Goal: Find specific page/section: Find specific page/section

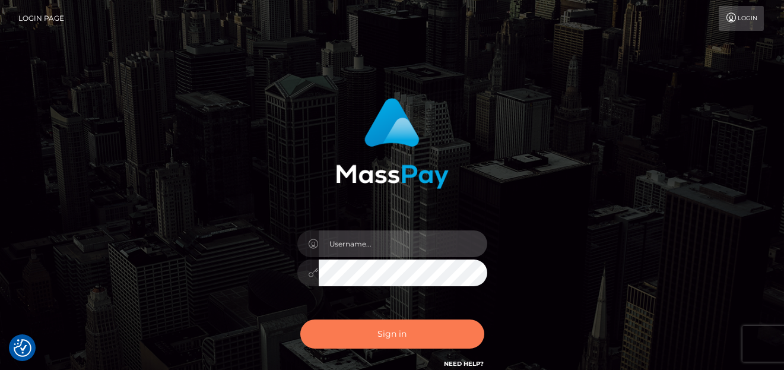
type input "denise"
click at [326, 336] on button "Sign in" at bounding box center [392, 333] width 184 height 29
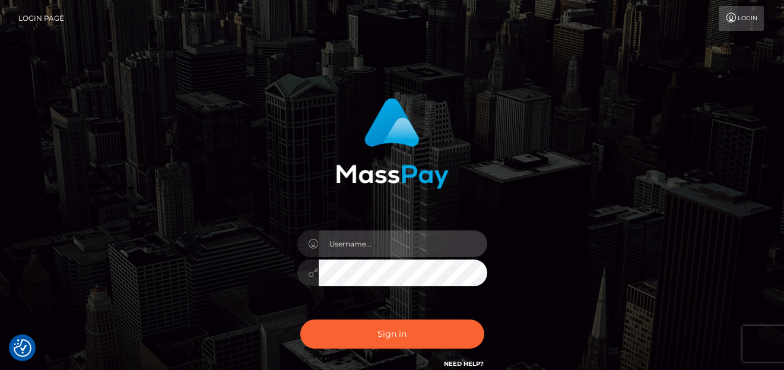
type input "denise"
drag, startPoint x: 677, startPoint y: 343, endPoint x: 681, endPoint y: 337, distance: 7.2
click at [679, 339] on div "denise Sign in" at bounding box center [392, 240] width 677 height 302
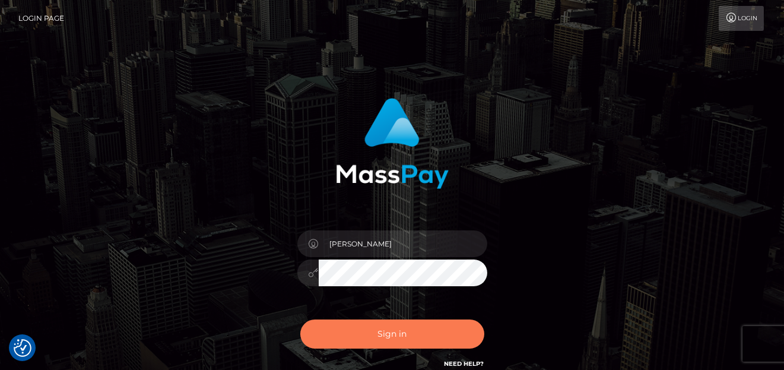
click at [416, 336] on button "Sign in" at bounding box center [392, 333] width 184 height 29
type input "[PERSON_NAME]"
click at [384, 333] on button "Sign in" at bounding box center [392, 333] width 184 height 29
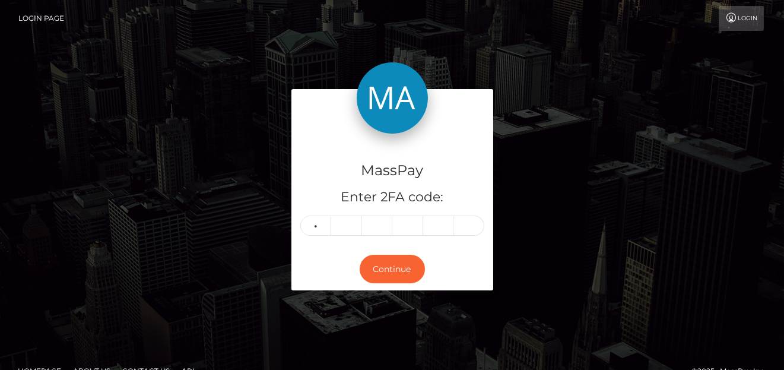
type input "7"
type input "0"
type input "1"
type input "7"
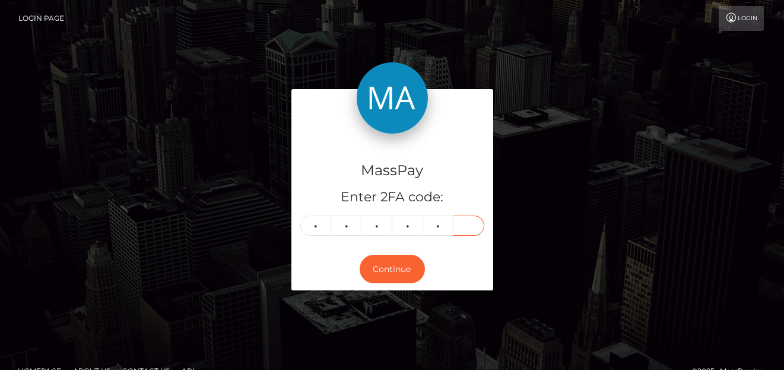
type input "6"
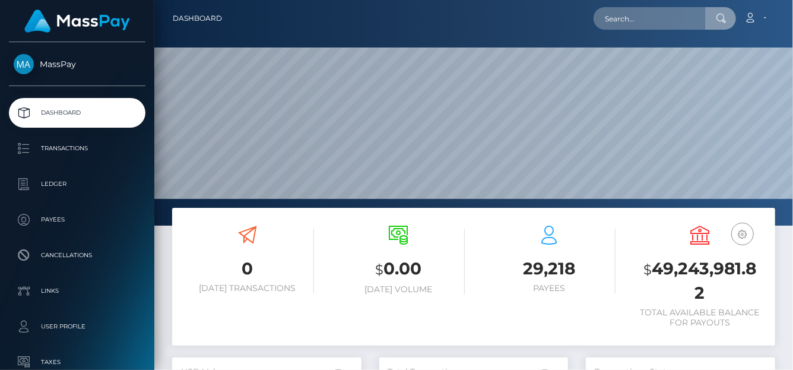
scroll to position [210, 189]
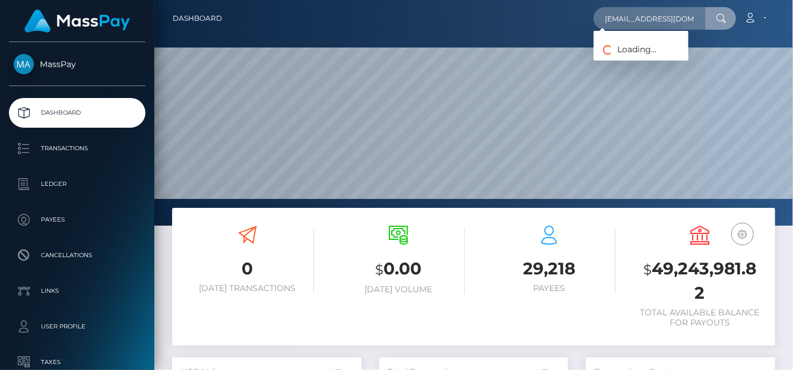
type input "[EMAIL_ADDRESS][DOMAIN_NAME]"
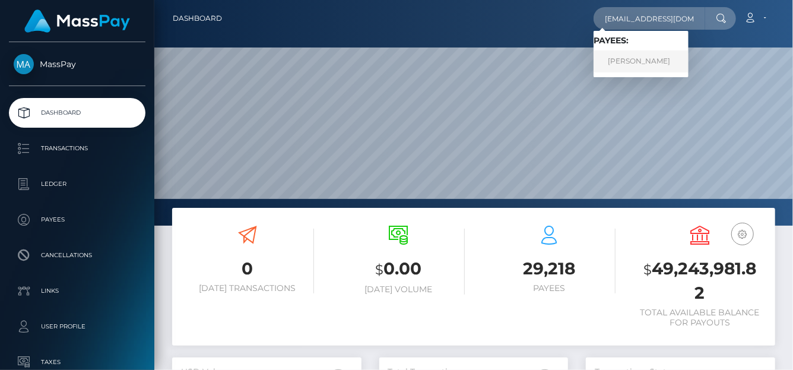
drag, startPoint x: 638, startPoint y: 49, endPoint x: 634, endPoint y: 58, distance: 9.6
click at [634, 58] on link "JOYCE DE NIEVA CUDEN" at bounding box center [641, 61] width 95 height 22
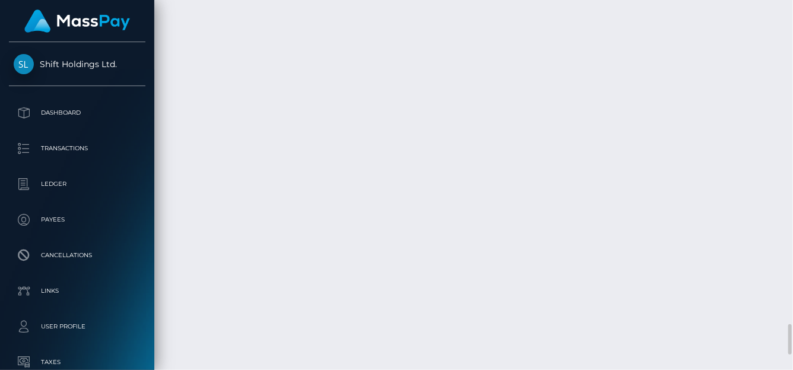
scroll to position [142, 189]
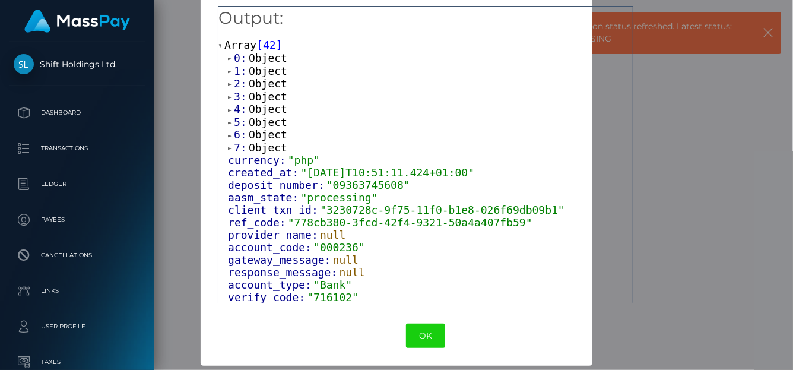
scroll to position [24, 0]
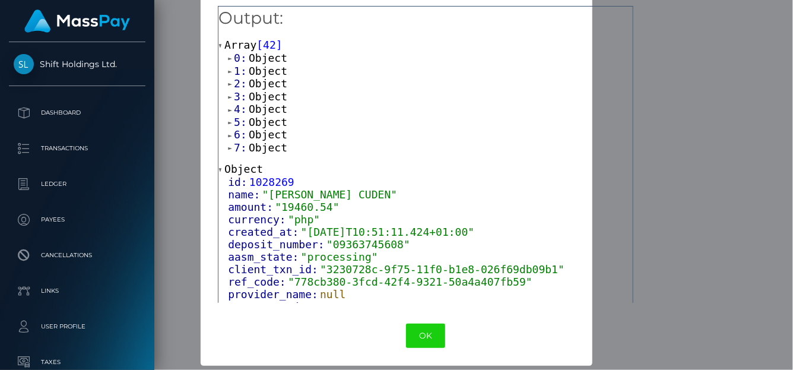
click at [234, 145] on span "7:" at bounding box center [241, 147] width 15 height 12
click at [235, 149] on span "7:" at bounding box center [241, 147] width 15 height 12
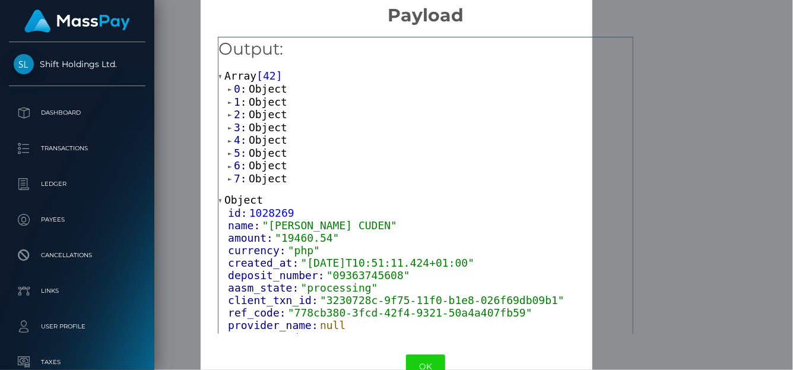
scroll to position [0, 0]
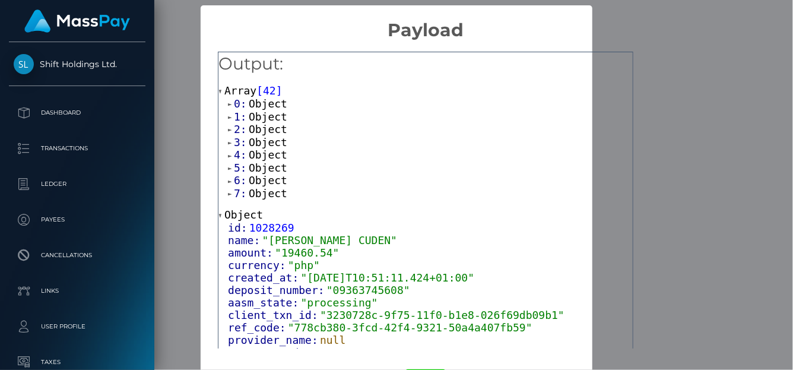
click at [234, 181] on span "6:" at bounding box center [241, 180] width 15 height 12
click at [234, 168] on span "5:" at bounding box center [241, 167] width 15 height 12
click at [236, 154] on span "4:" at bounding box center [241, 154] width 15 height 12
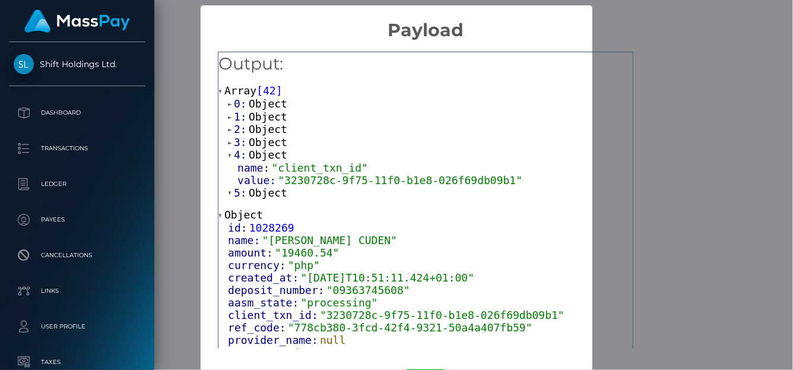
click at [235, 143] on span "3:" at bounding box center [241, 142] width 15 height 12
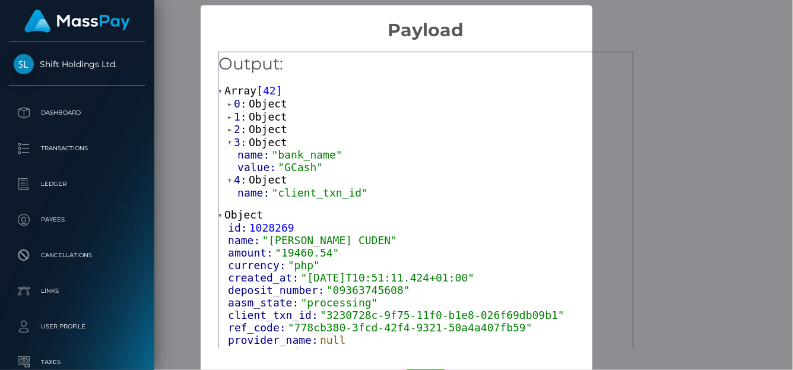
click at [234, 130] on span "2:" at bounding box center [241, 129] width 15 height 12
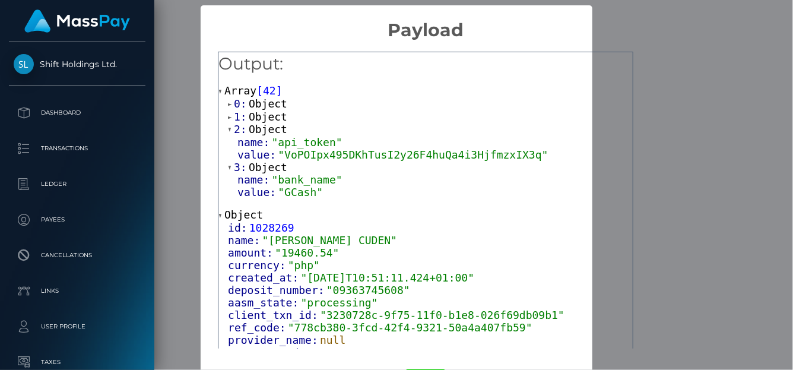
click at [234, 119] on span "1:" at bounding box center [241, 116] width 15 height 12
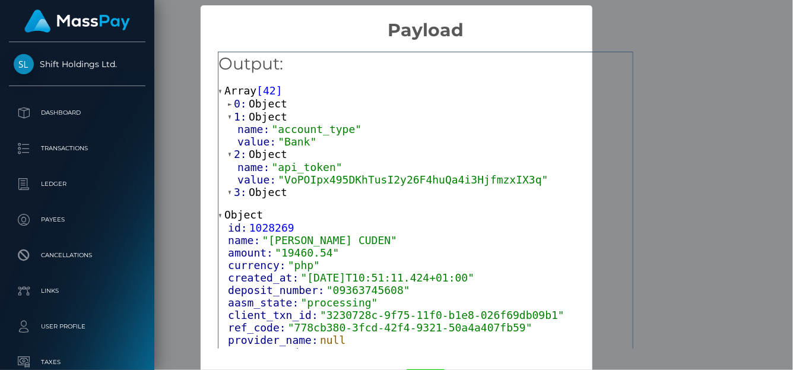
click at [230, 120] on span at bounding box center [231, 117] width 6 height 8
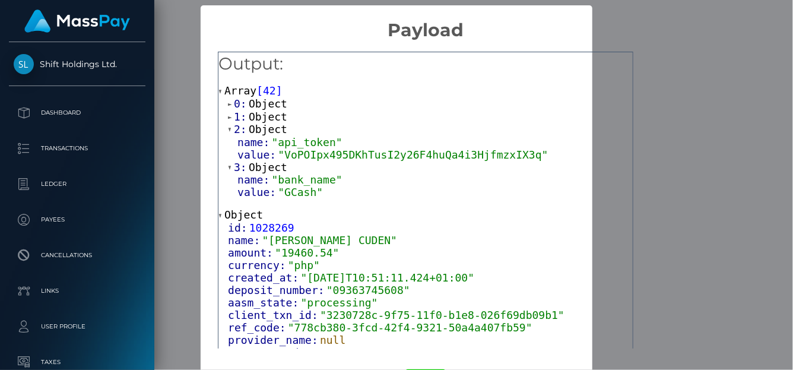
click at [759, 163] on div "× Payload Output: Array [ 42 ] 0: Object 1: Object 2: Object name: "api_token" …" at bounding box center [396, 185] width 793 height 370
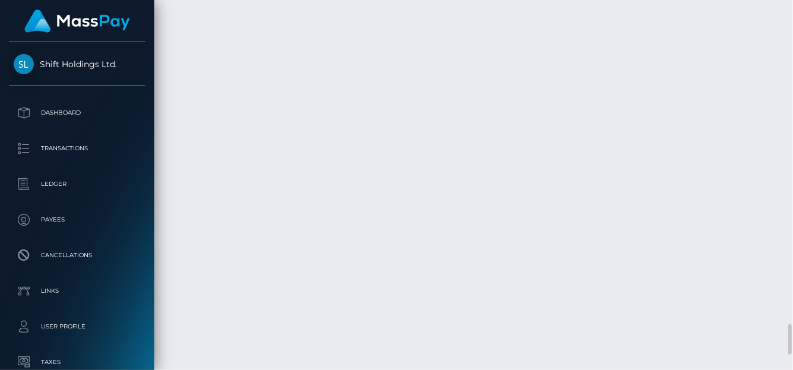
scroll to position [3747, 0]
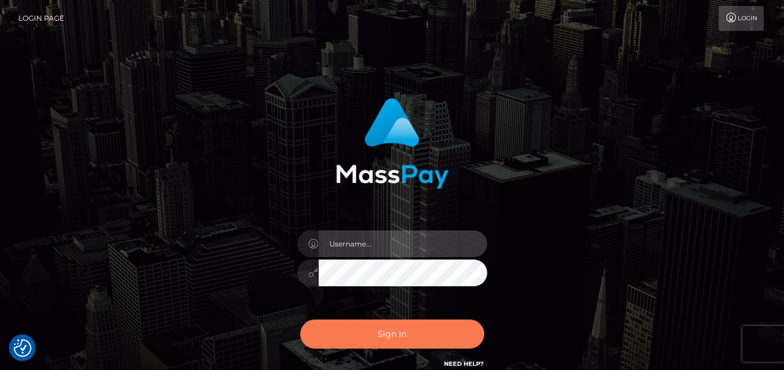
type input "[PERSON_NAME]"
click at [432, 325] on button "Sign in" at bounding box center [392, 333] width 184 height 29
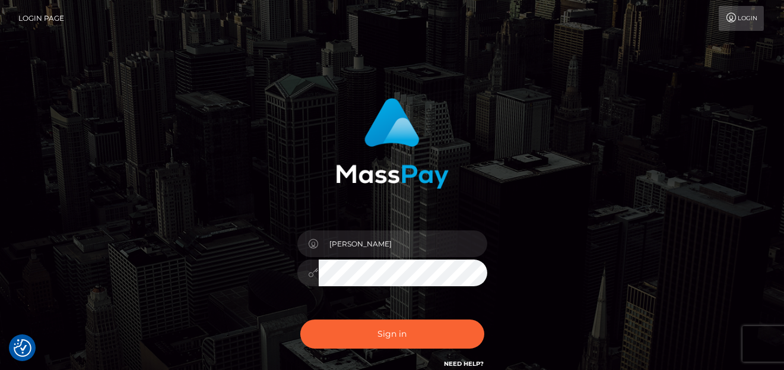
click at [432, 325] on div "Sign in Need Help?" at bounding box center [393, 338] width 208 height 53
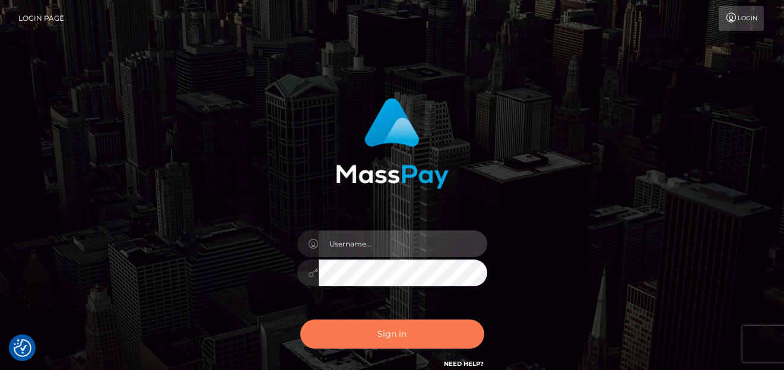
type input "[PERSON_NAME]"
click at [414, 334] on button "Sign in" at bounding box center [392, 333] width 184 height 29
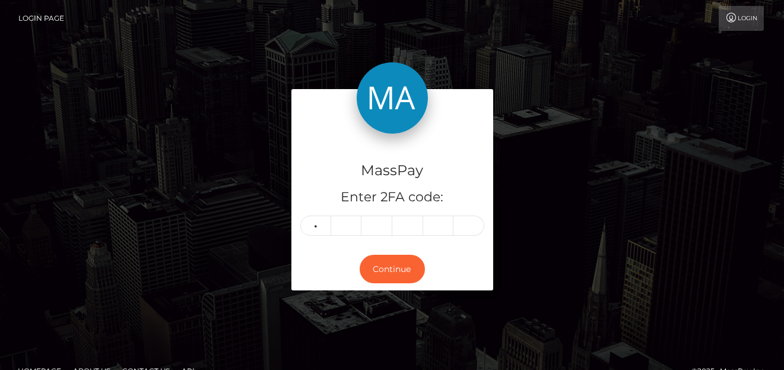
type input "6"
type input "1"
type input "4"
type input "9"
type input "7"
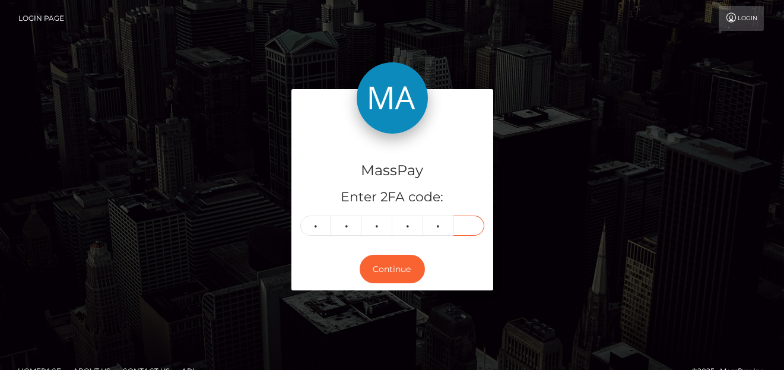
type input "7"
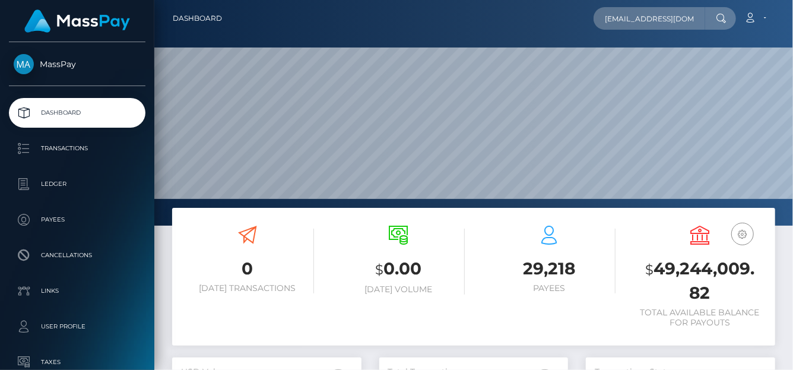
scroll to position [210, 189]
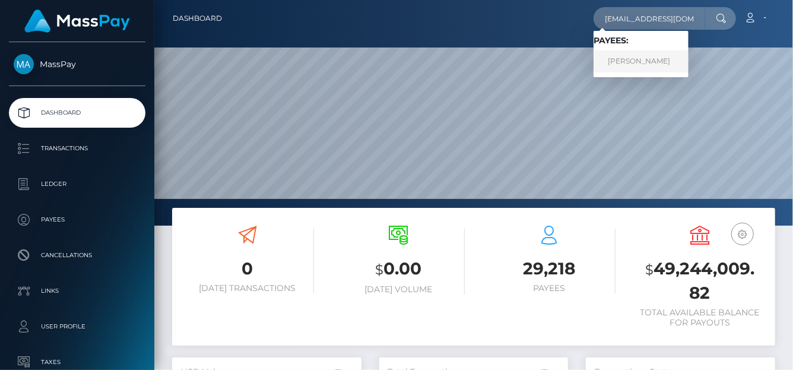
click at [620, 61] on link "[PERSON_NAME]" at bounding box center [641, 61] width 95 height 22
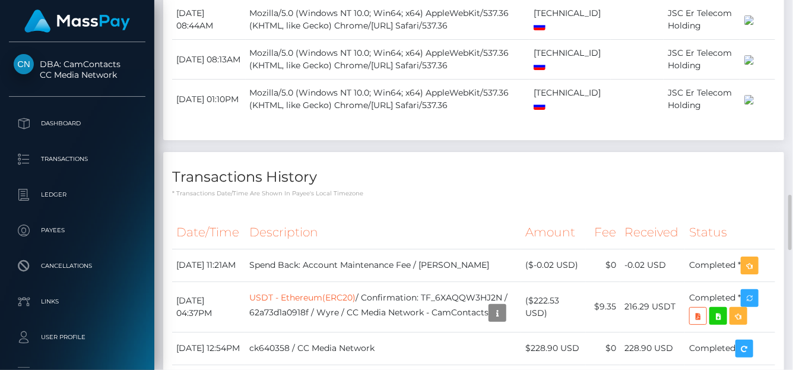
scroll to position [1605, 0]
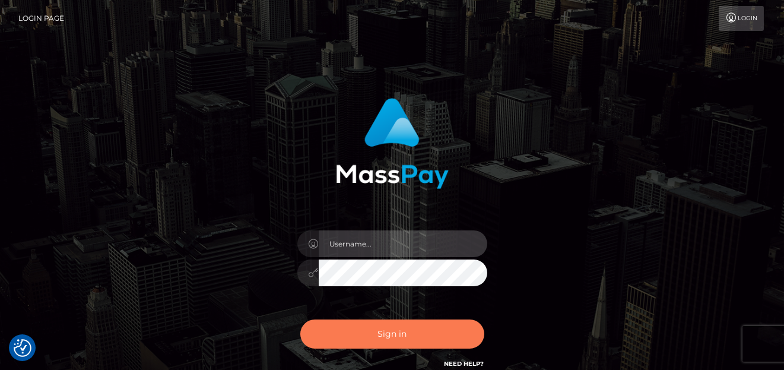
type input "denise"
click at [355, 343] on button "Sign in" at bounding box center [392, 333] width 184 height 29
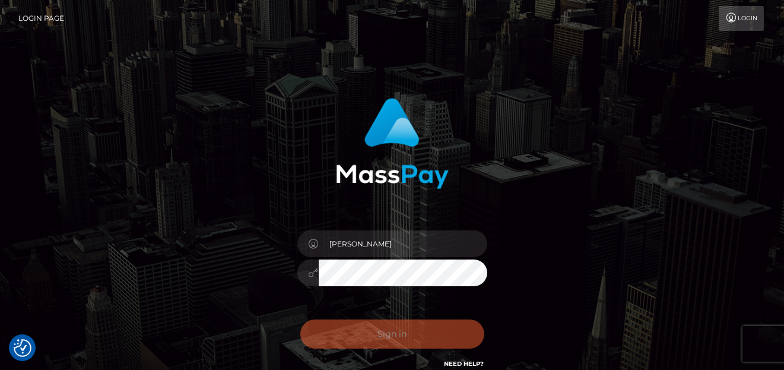
click at [353, 325] on div "Sign in Need Help?" at bounding box center [393, 338] width 208 height 53
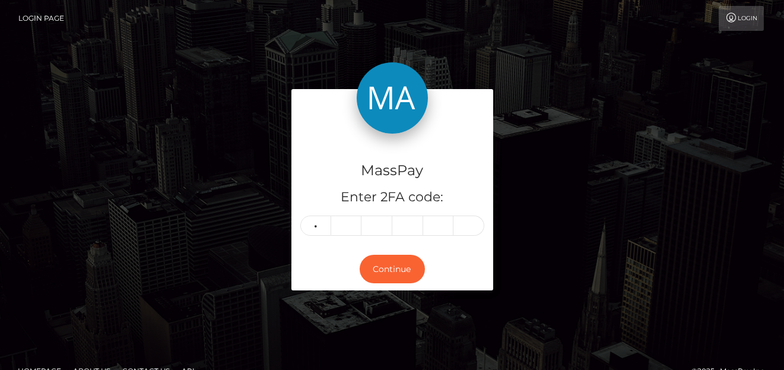
type input "3"
type input "4"
type input "0"
type input "9"
type input "1"
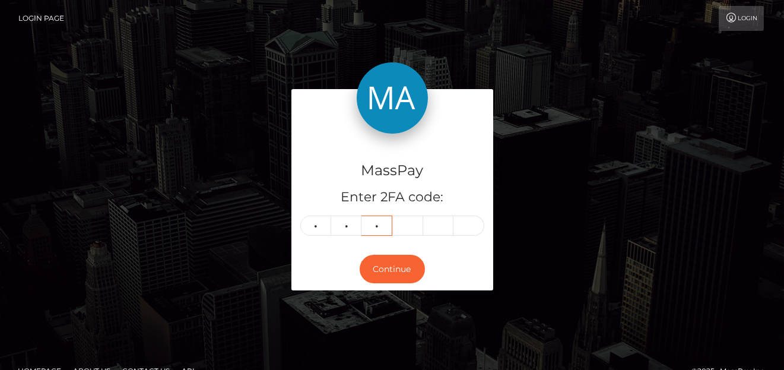
type input "1"
type input "4"
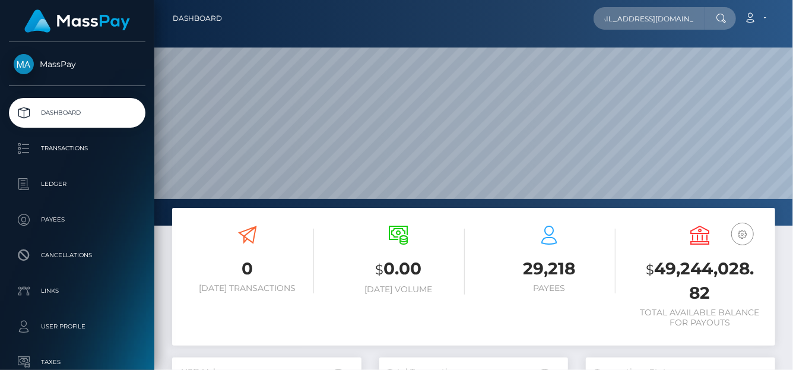
scroll to position [210, 189]
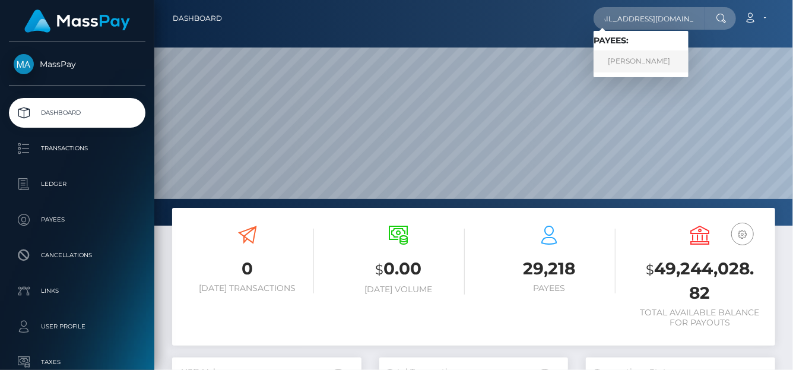
type input "[EMAIL_ADDRESS][DOMAIN_NAME]"
click at [620, 64] on link "Yadav Adarsh Dattaram" at bounding box center [641, 61] width 95 height 22
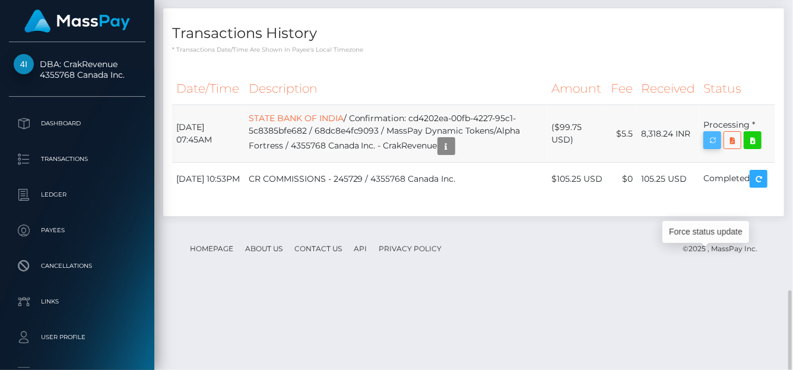
scroll to position [142, 189]
click at [710, 148] on icon "button" at bounding box center [712, 140] width 14 height 15
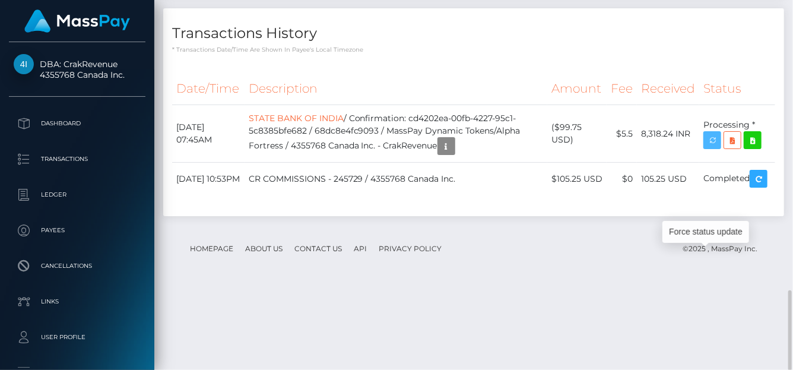
click at [710, 148] on icon "button" at bounding box center [712, 140] width 14 height 15
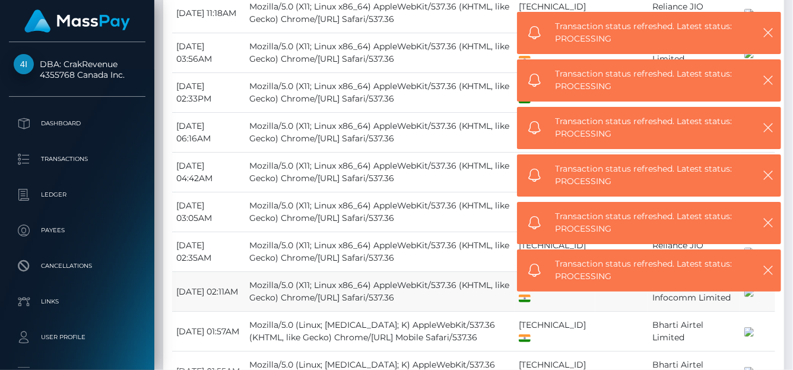
scroll to position [24, 0]
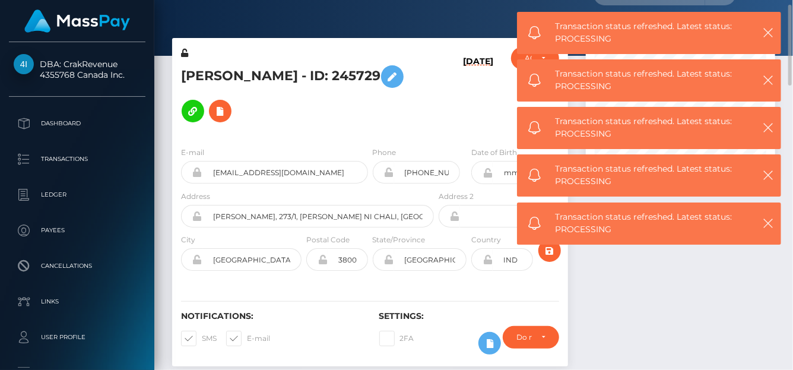
click at [772, 275] on div at bounding box center [680, 208] width 207 height 340
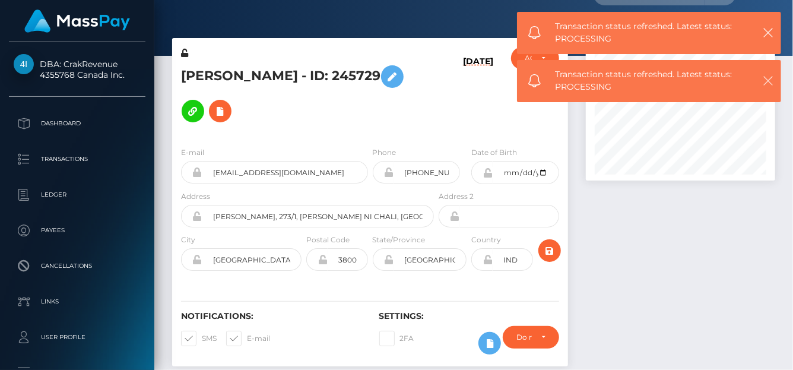
click at [781, 66] on body "DBA: CrakRevenue 4355768 Canada Inc. Dashboard Transactions Ledger Links" at bounding box center [396, 185] width 793 height 370
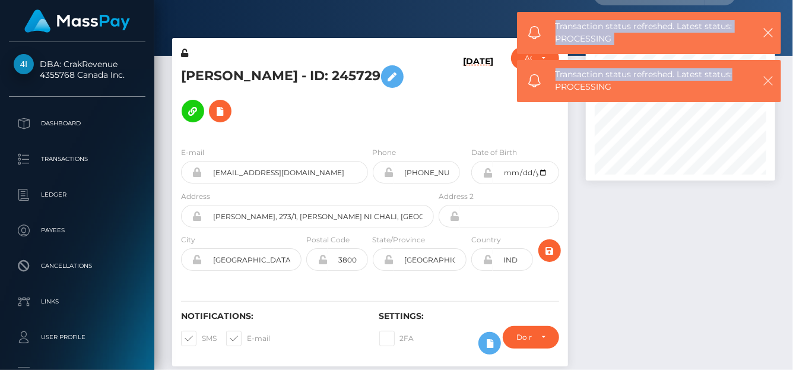
click at [769, 78] on icon "button" at bounding box center [768, 81] width 12 height 12
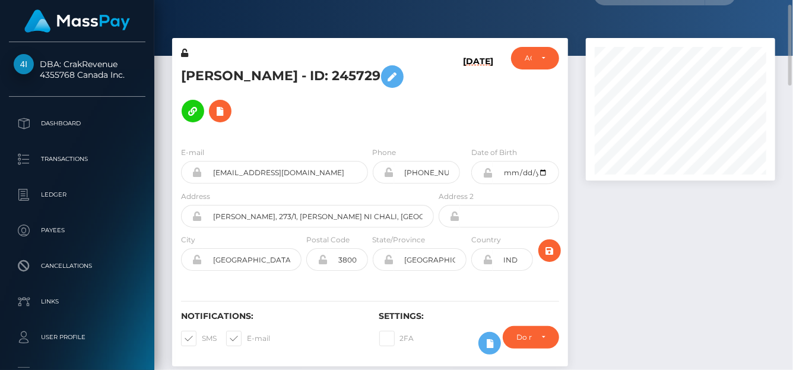
click at [718, 327] on div at bounding box center [680, 208] width 207 height 340
click at [546, 326] on div "Do not require" at bounding box center [531, 337] width 56 height 23
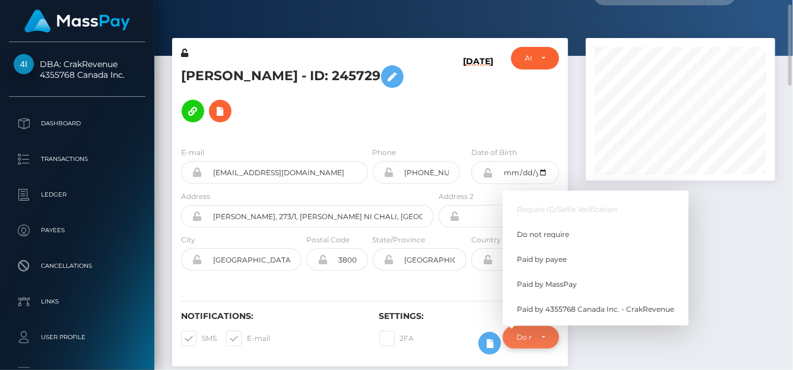
scroll to position [142, 189]
click at [735, 265] on div at bounding box center [680, 208] width 207 height 340
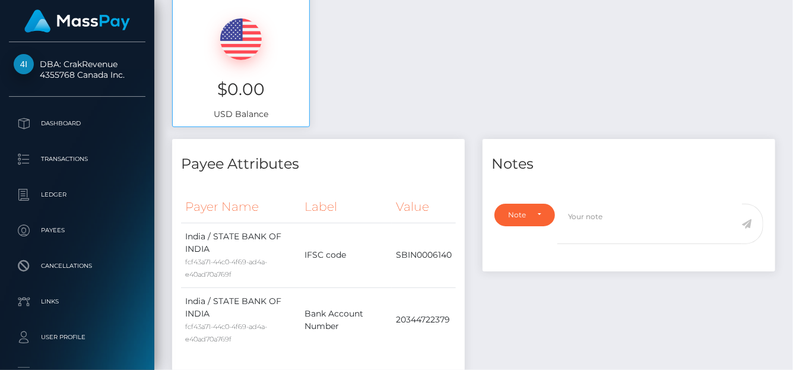
scroll to position [0, 0]
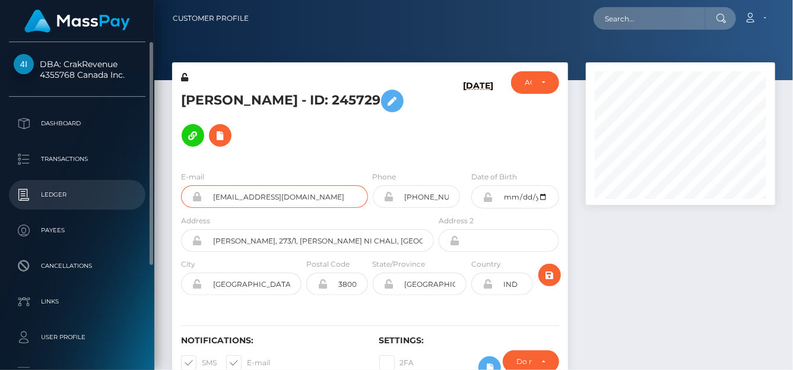
drag, startPoint x: 358, startPoint y: 183, endPoint x: 104, endPoint y: 180, distance: 253.5
click at [104, 180] on div "DBA: CrakRevenue 4355768 Canada Inc. Dashboard Transactions Ledger Payees" at bounding box center [396, 185] width 793 height 370
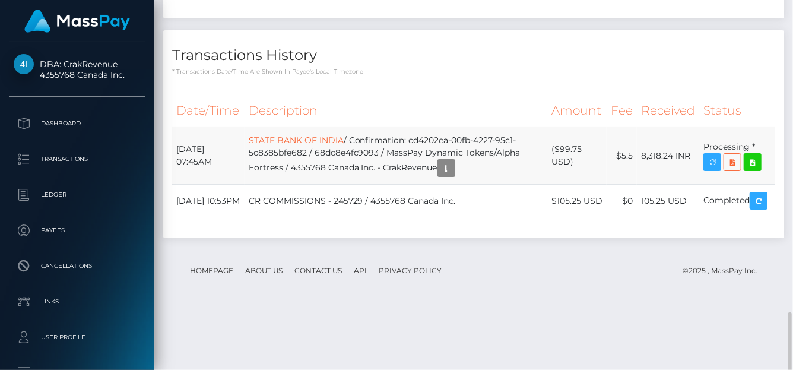
scroll to position [1330, 0]
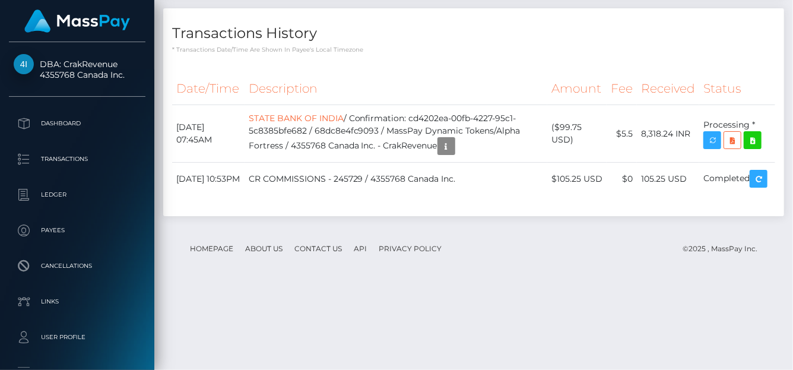
click at [717, 220] on div "Force status update" at bounding box center [706, 232] width 87 height 30
click at [454, 154] on icon "button" at bounding box center [446, 146] width 14 height 15
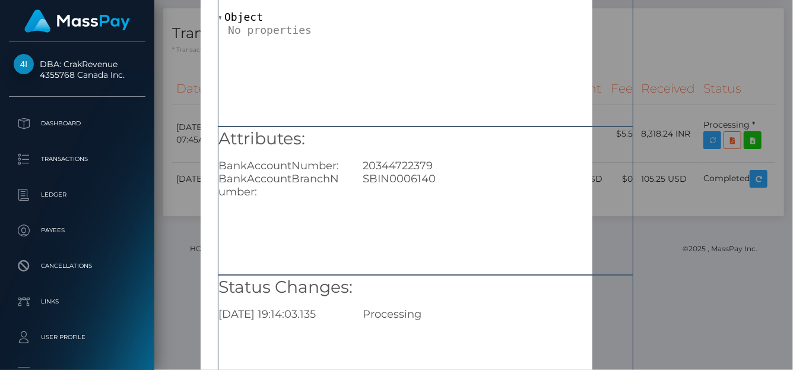
scroll to position [119, 0]
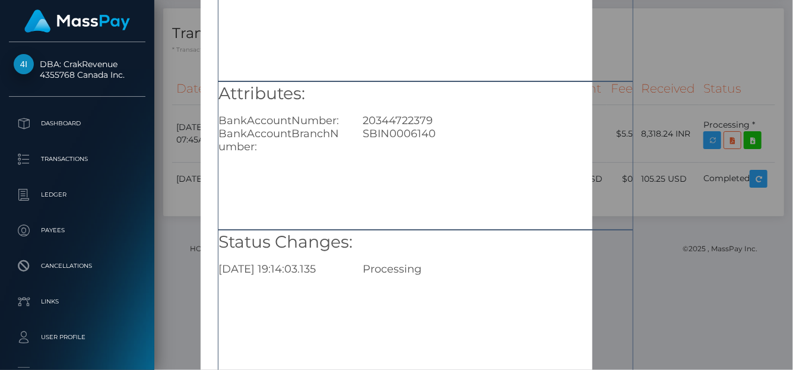
click at [738, 123] on div "× Payout Information Metadata: Object Attributes: BankAccountNumber: 2034472237…" at bounding box center [396, 185] width 793 height 370
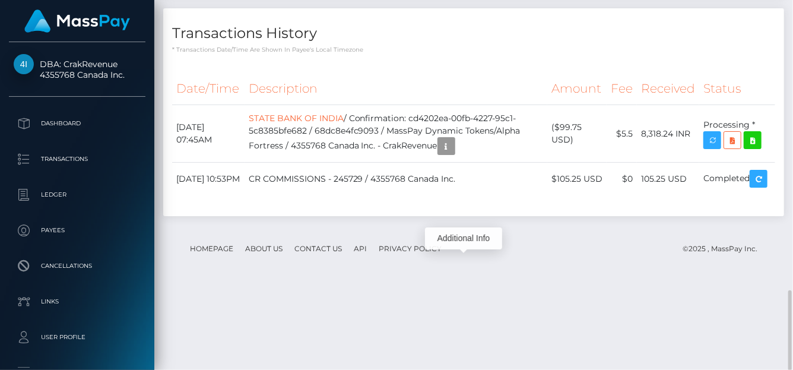
scroll to position [142, 189]
click at [282, 123] on link "STATE BANK OF INDIA" at bounding box center [296, 118] width 95 height 11
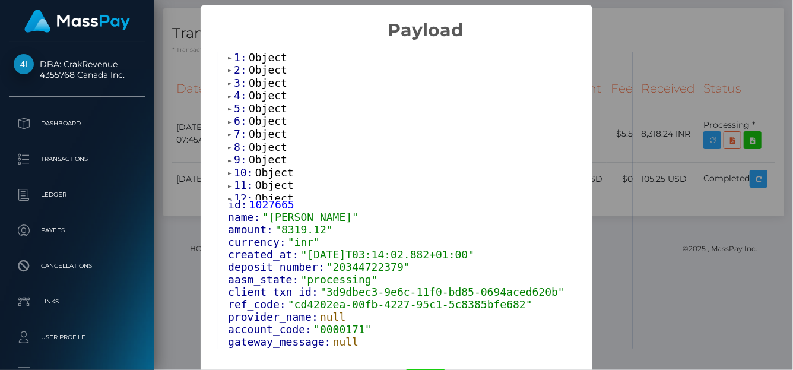
scroll to position [84, 0]
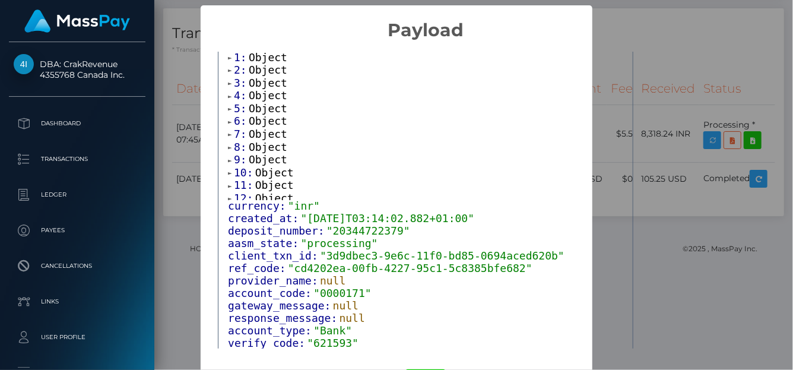
click at [694, 112] on div "× Payload Output: Array [ 43 ] 0: Object 1: Object 2: Object 3: Object 4: Objec…" at bounding box center [396, 185] width 793 height 370
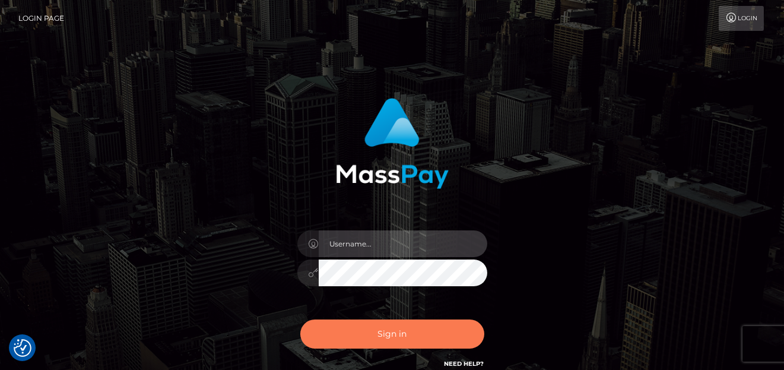
type input "denise"
click at [380, 331] on button "Sign in" at bounding box center [392, 333] width 184 height 29
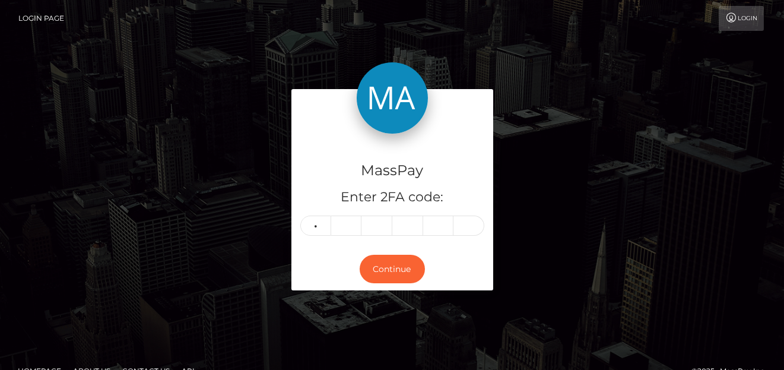
type input "7"
type input "1"
type input "6"
type input "8"
type input "6"
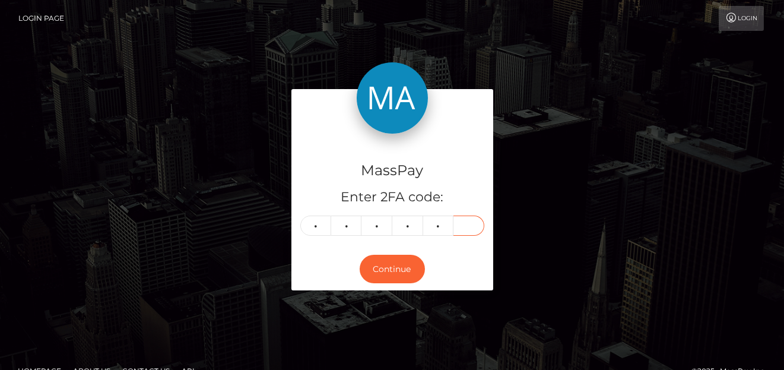
type input "8"
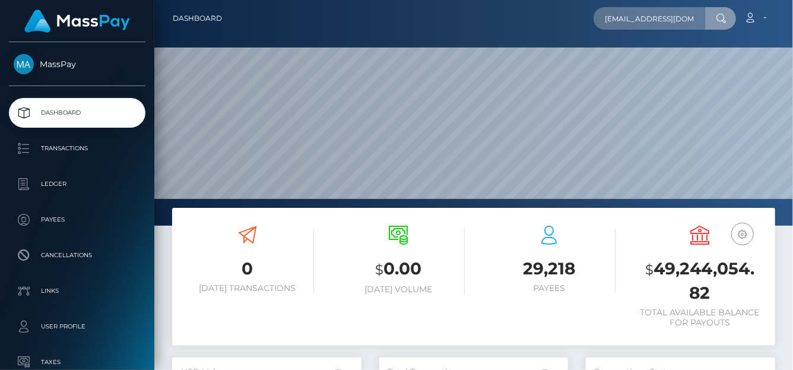
scroll to position [0, 4]
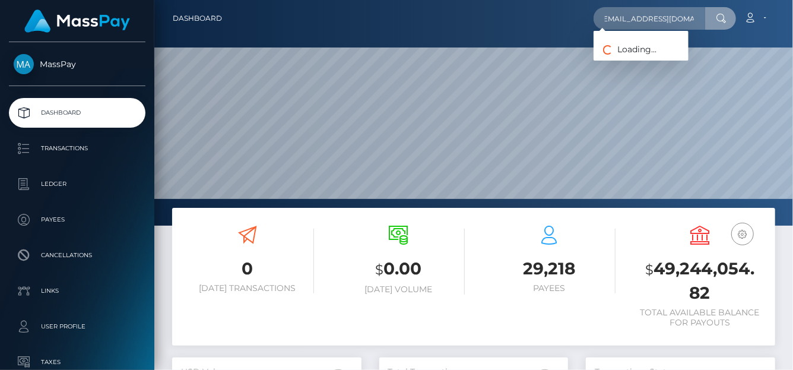
type input "[EMAIL_ADDRESS][DOMAIN_NAME]"
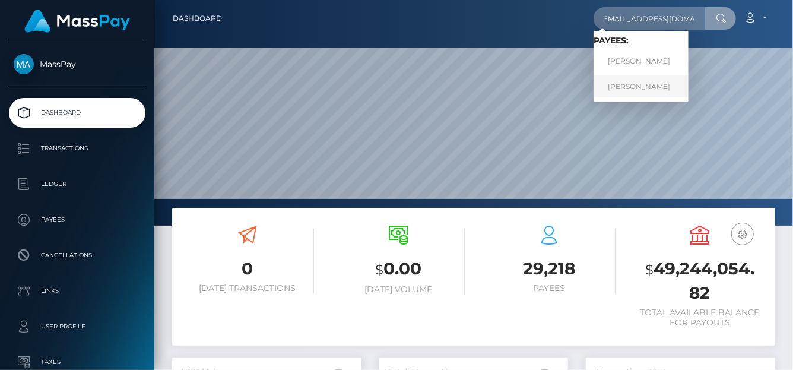
click at [629, 84] on link "CECILIA SHERIE FOSTER" at bounding box center [641, 86] width 95 height 22
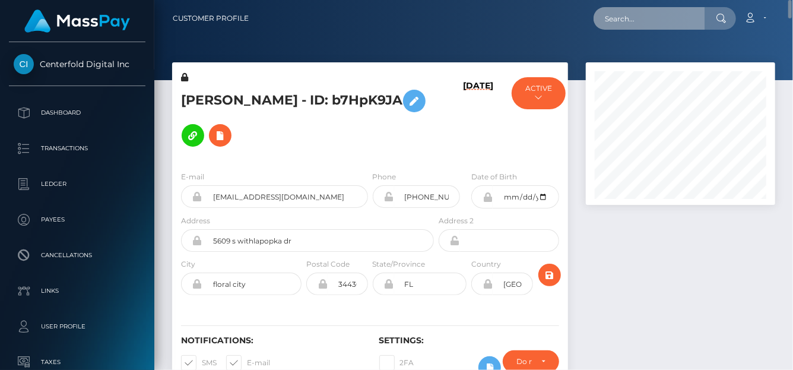
click at [625, 17] on input "text" at bounding box center [650, 18] width 112 height 23
paste input "[EMAIL_ADDRESS][DOMAIN_NAME]"
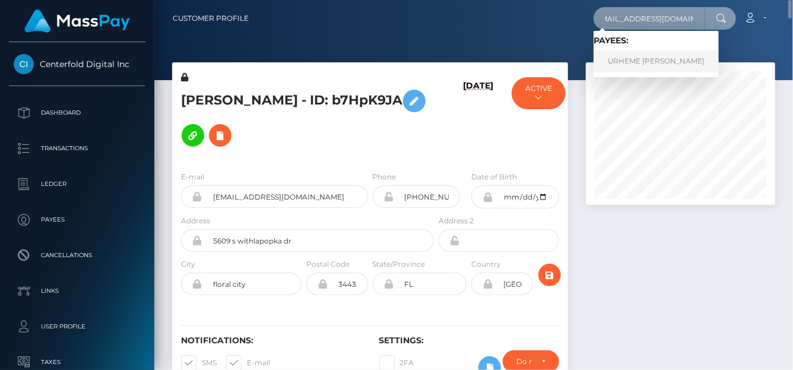
type input "[EMAIL_ADDRESS][DOMAIN_NAME]"
click at [652, 66] on link "URHEME [PERSON_NAME]" at bounding box center [656, 61] width 125 height 22
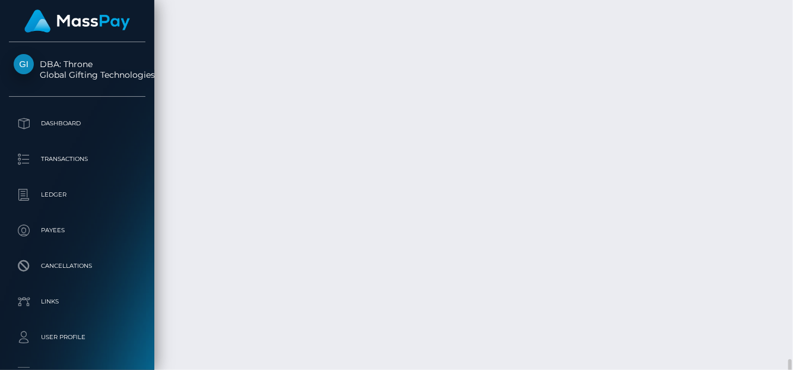
scroll to position [3270, 0]
